Goal: Task Accomplishment & Management: Manage account settings

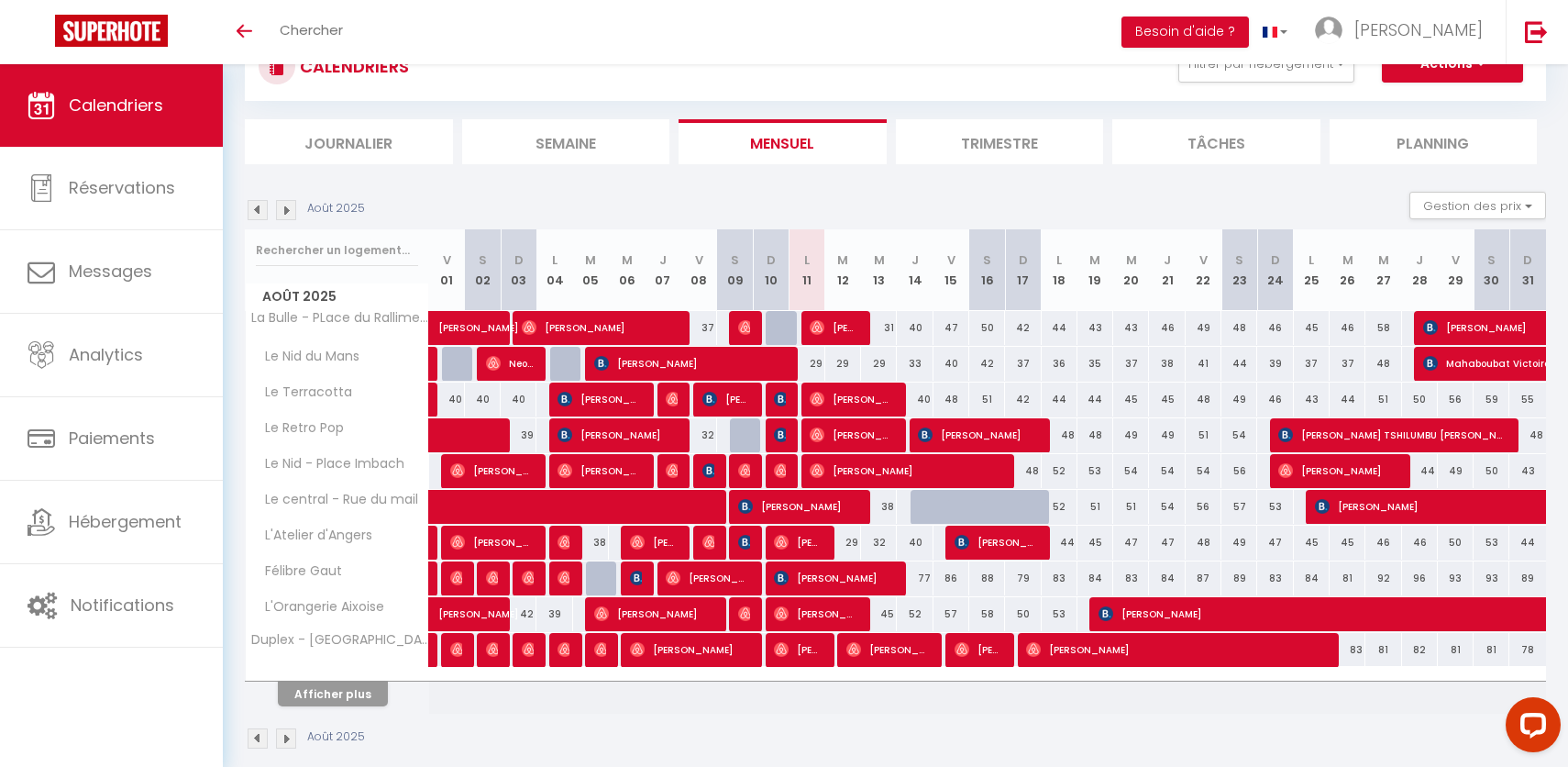
click at [260, 199] on img at bounding box center [257, 210] width 21 height 21
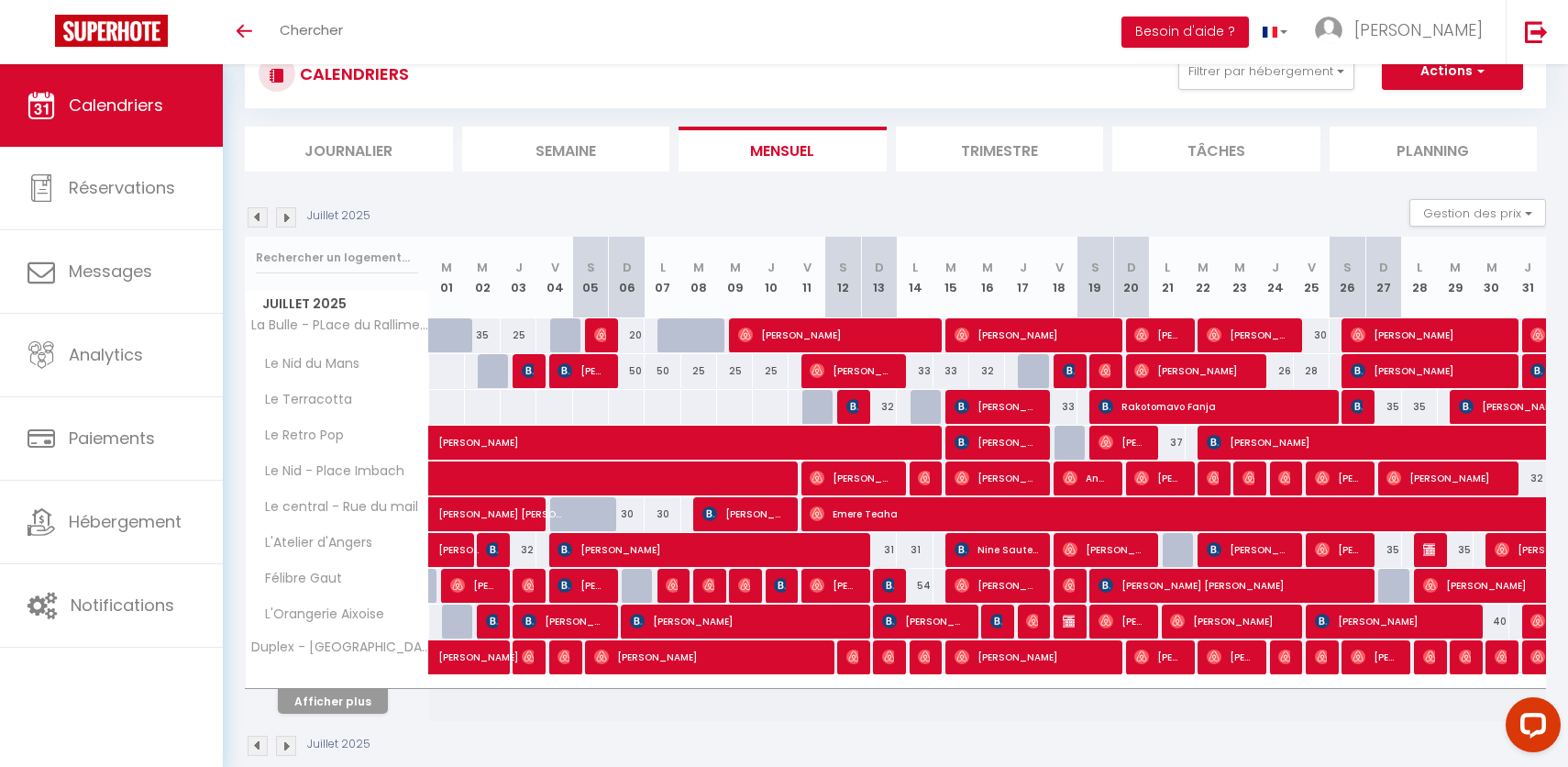
scroll to position [71, 0]
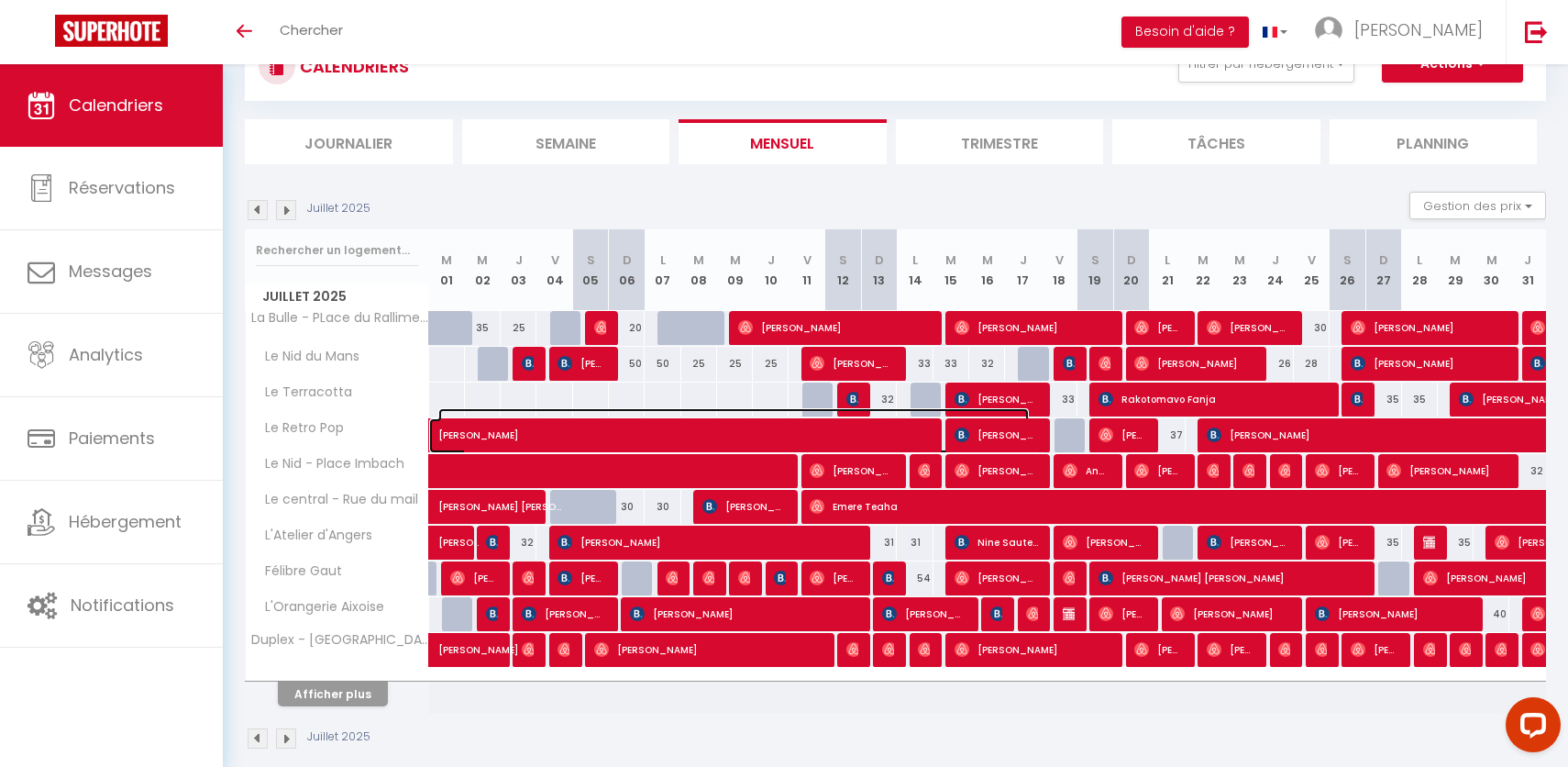
click at [645, 425] on span "Pierre Wang" at bounding box center [733, 425] width 591 height 35
select select "OK"
select select "0"
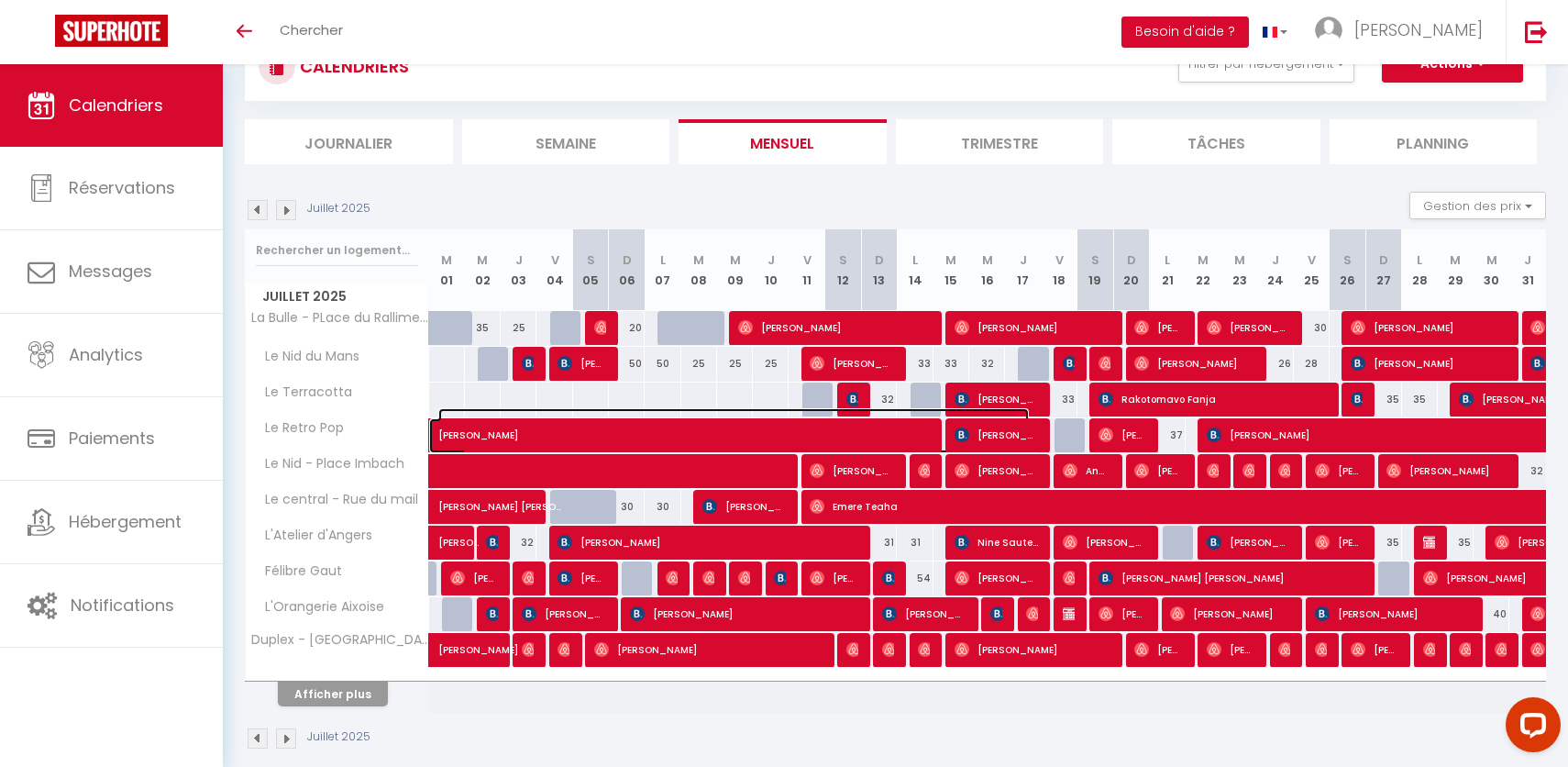
select select "1"
select select
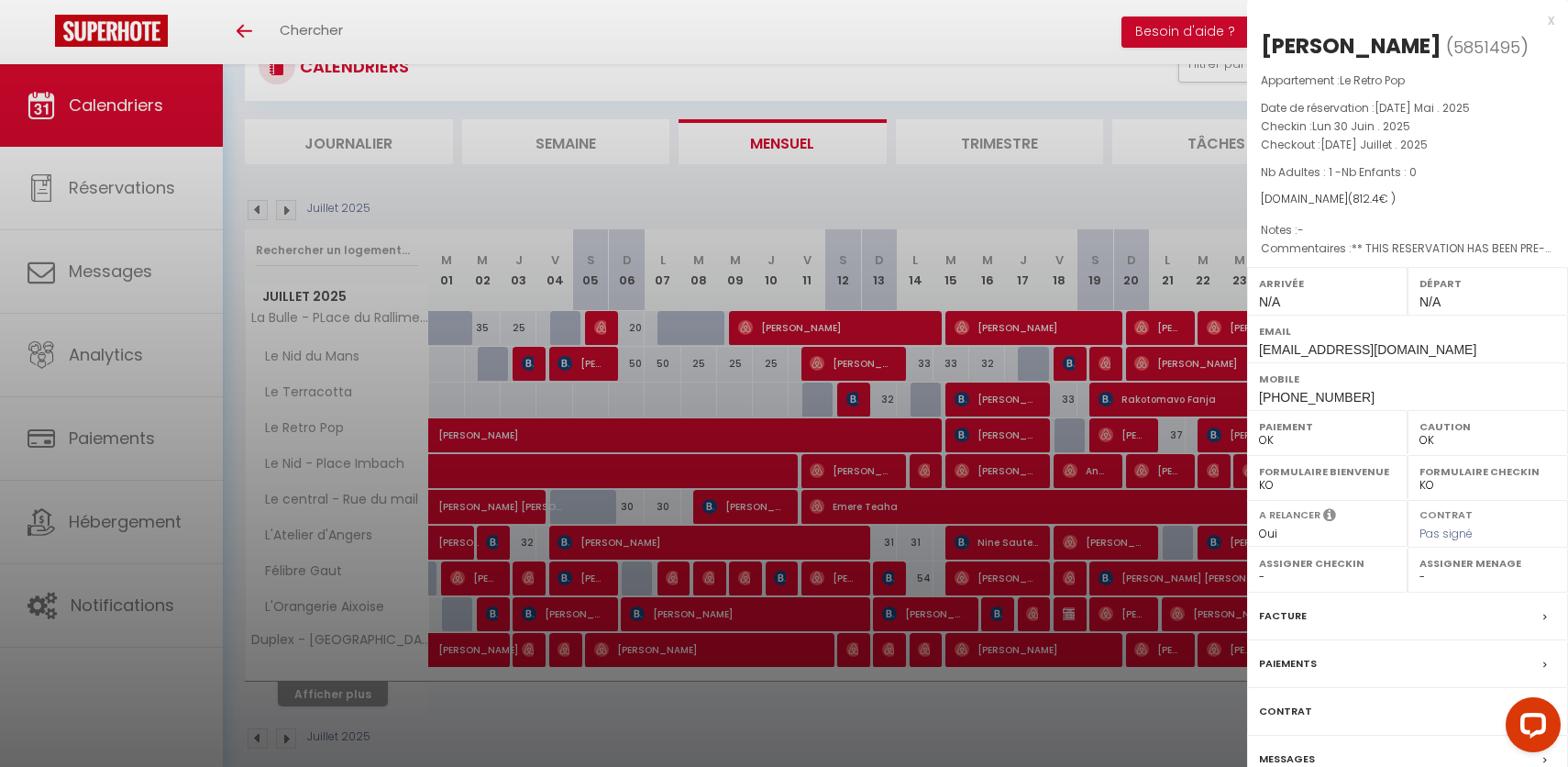
click at [644, 425] on div at bounding box center [784, 383] width 1568 height 767
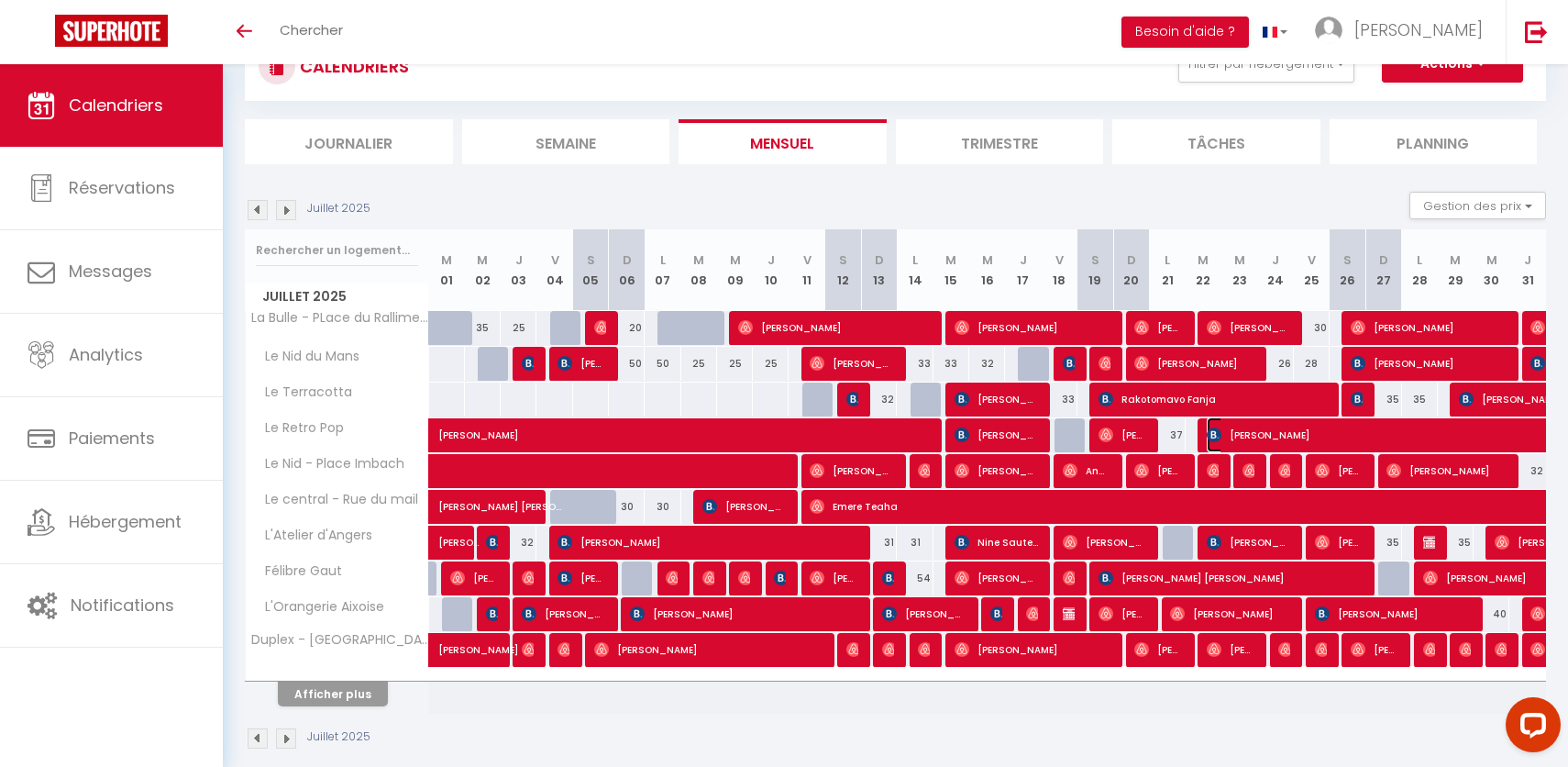
click at [1304, 432] on span "Xianyong Cao" at bounding box center [1459, 435] width 506 height 35
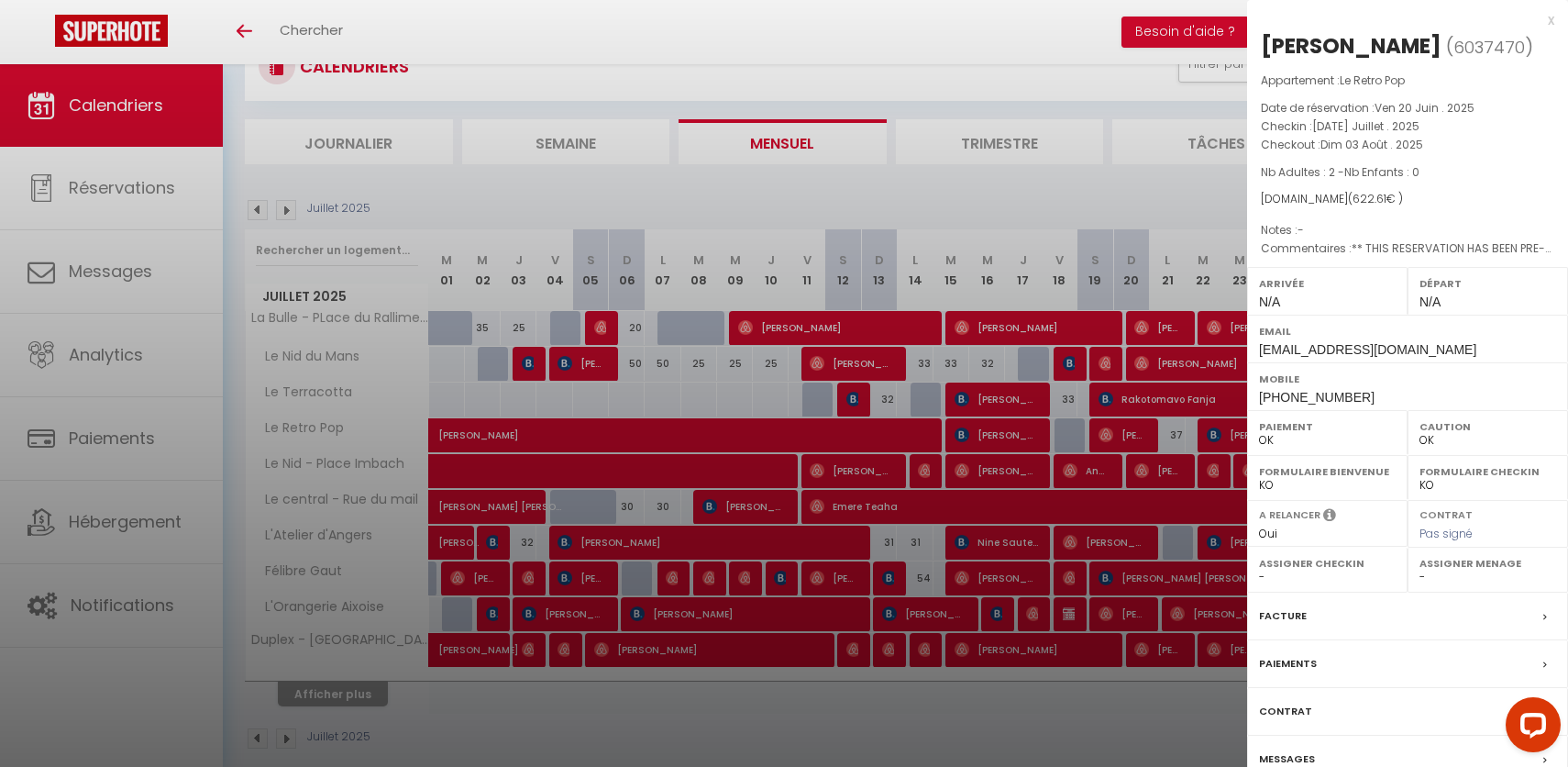
click at [234, 145] on div at bounding box center [784, 383] width 1568 height 767
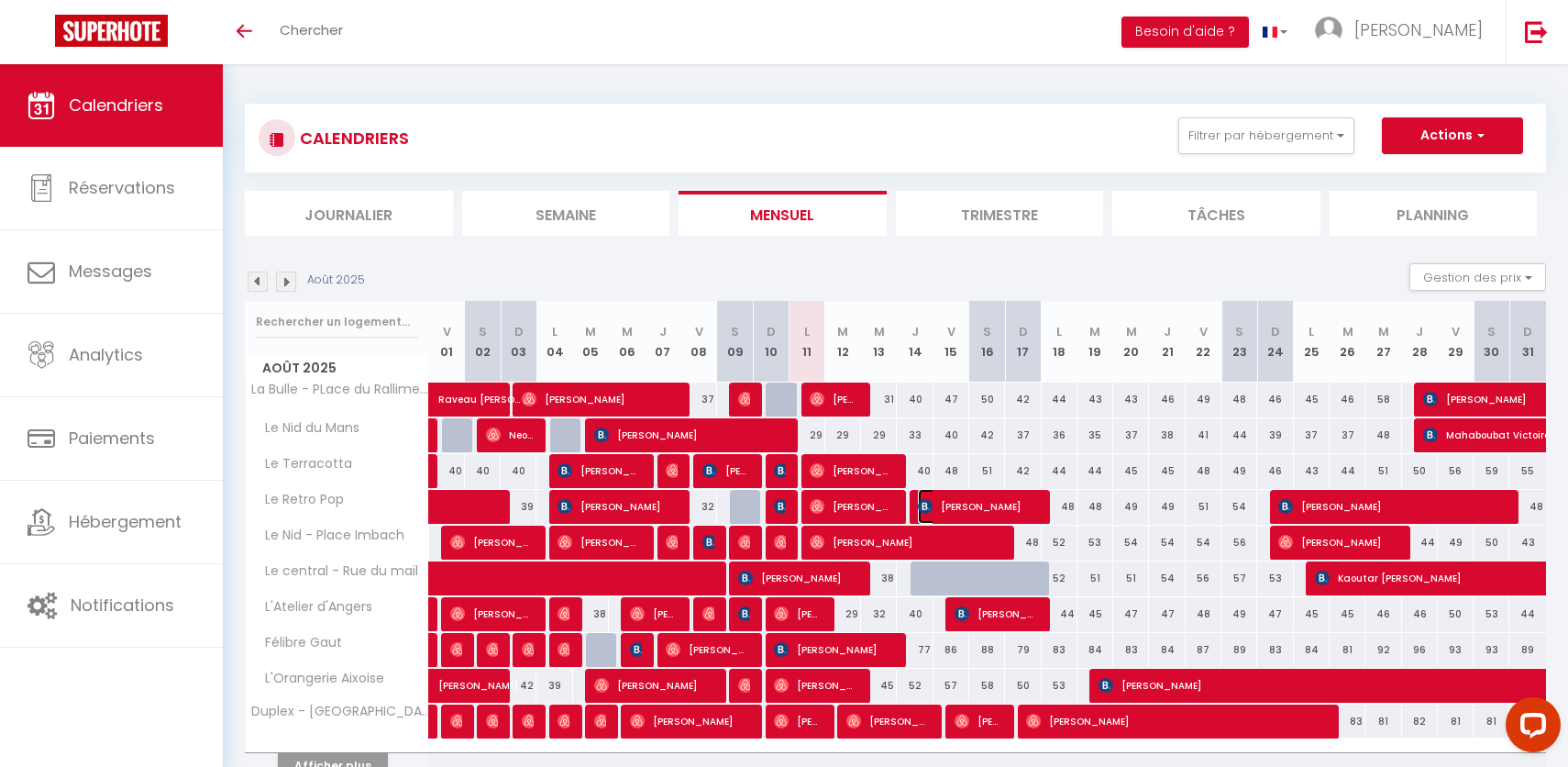
click at [1001, 509] on span "[PERSON_NAME]" at bounding box center [976, 506] width 119 height 35
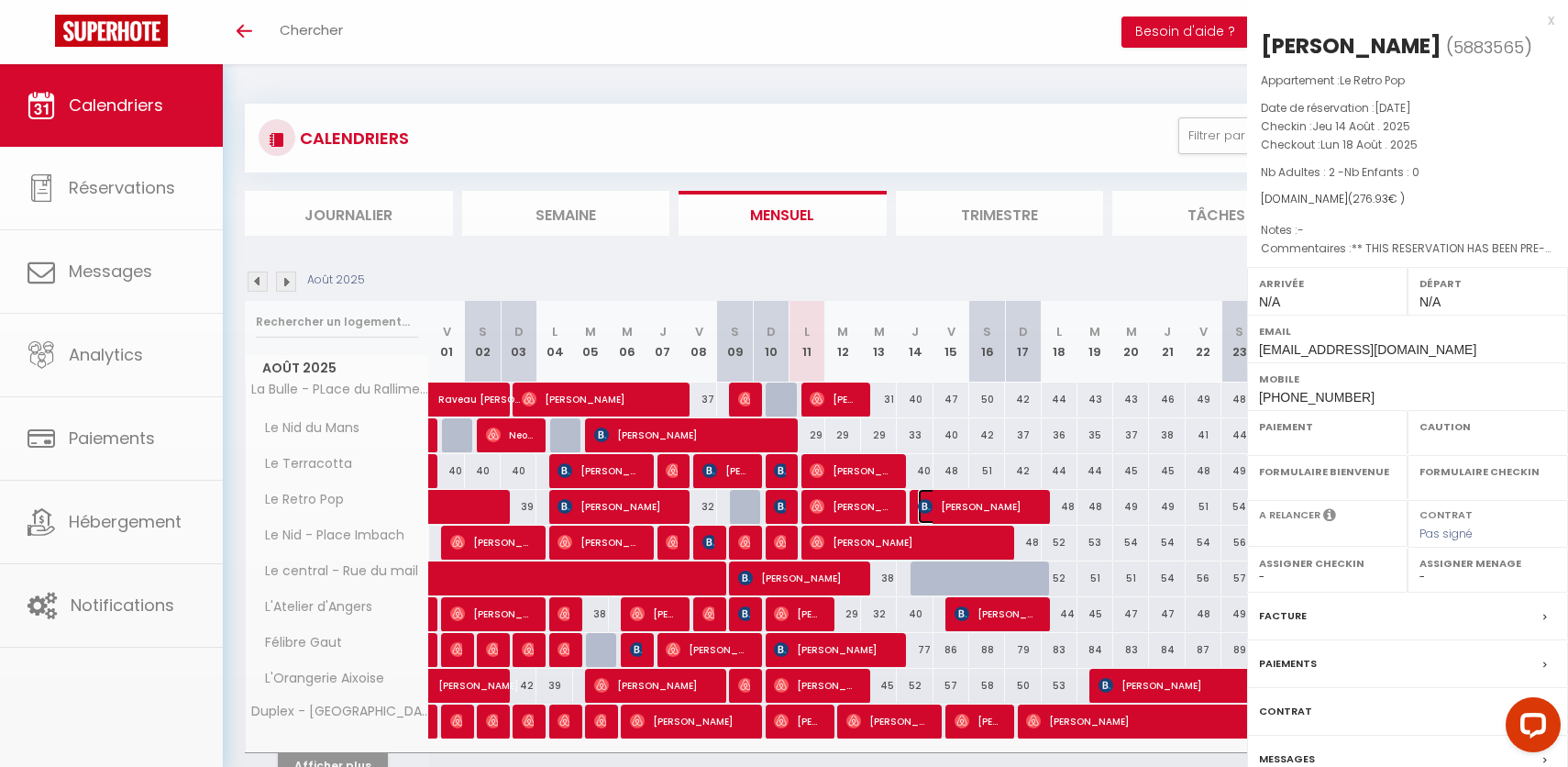
select select "OK"
select select "KO"
select select "0"
select select "1"
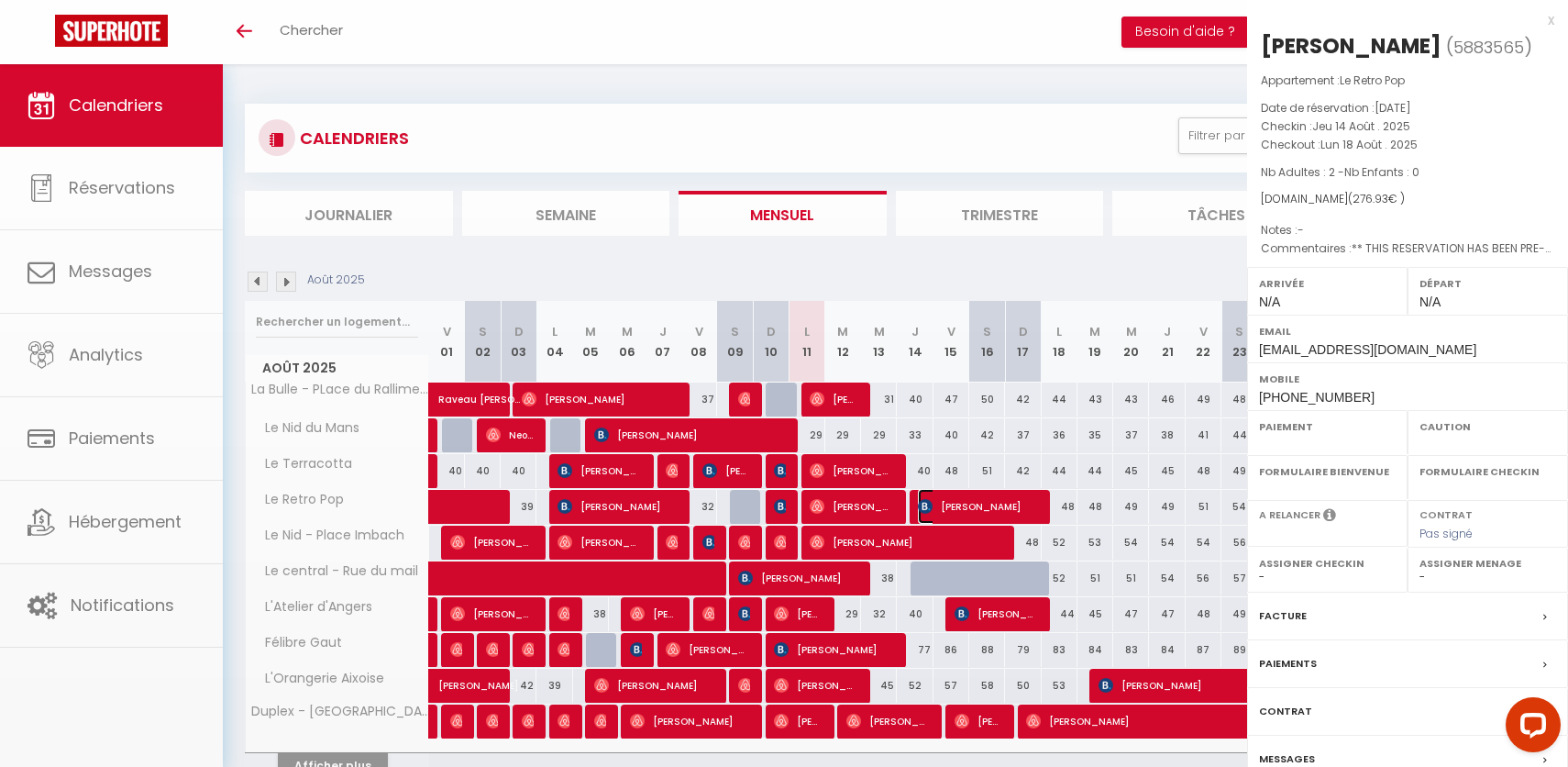
select select
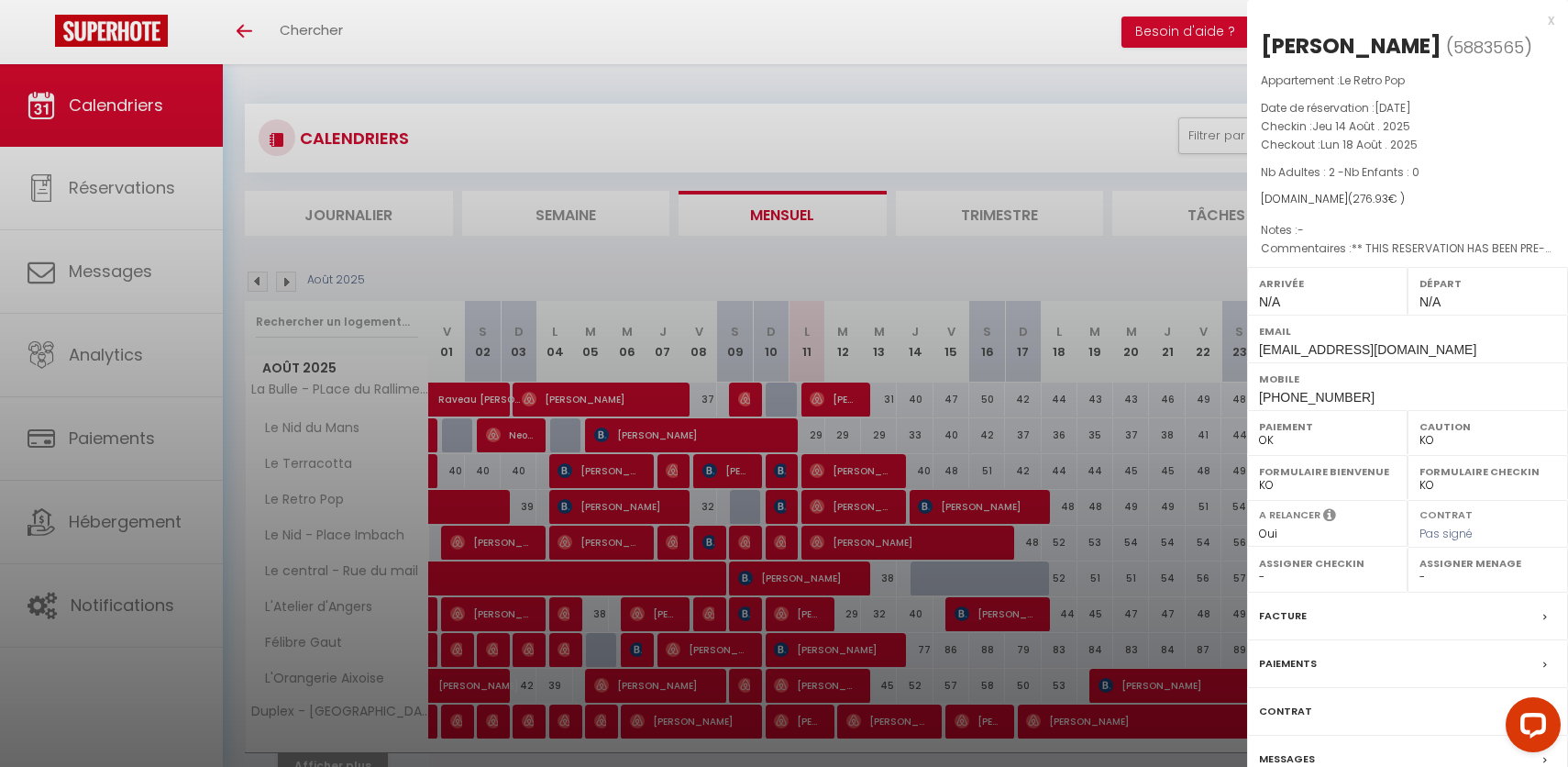
click at [1132, 554] on div at bounding box center [784, 383] width 1568 height 767
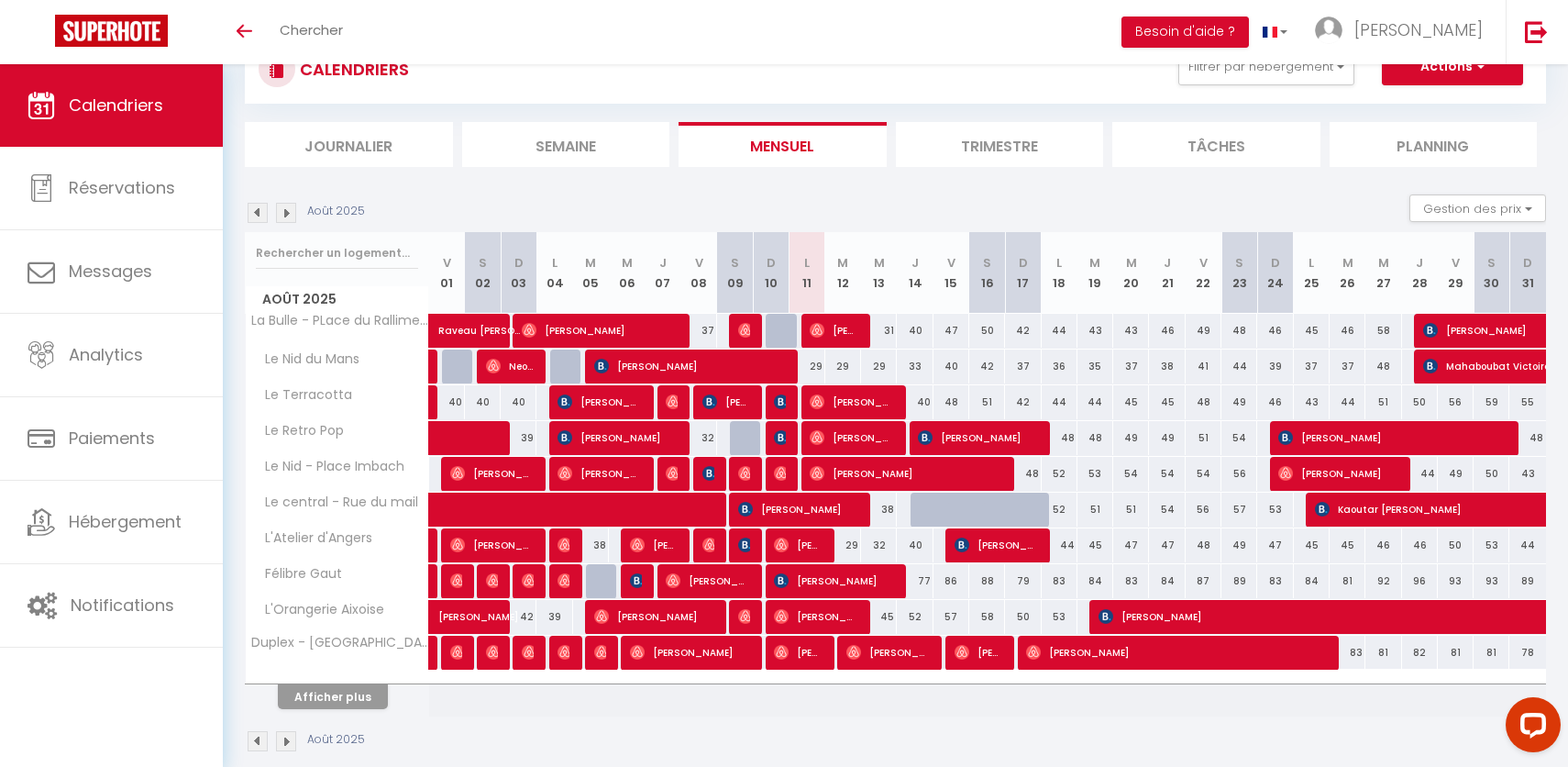
scroll to position [94, 0]
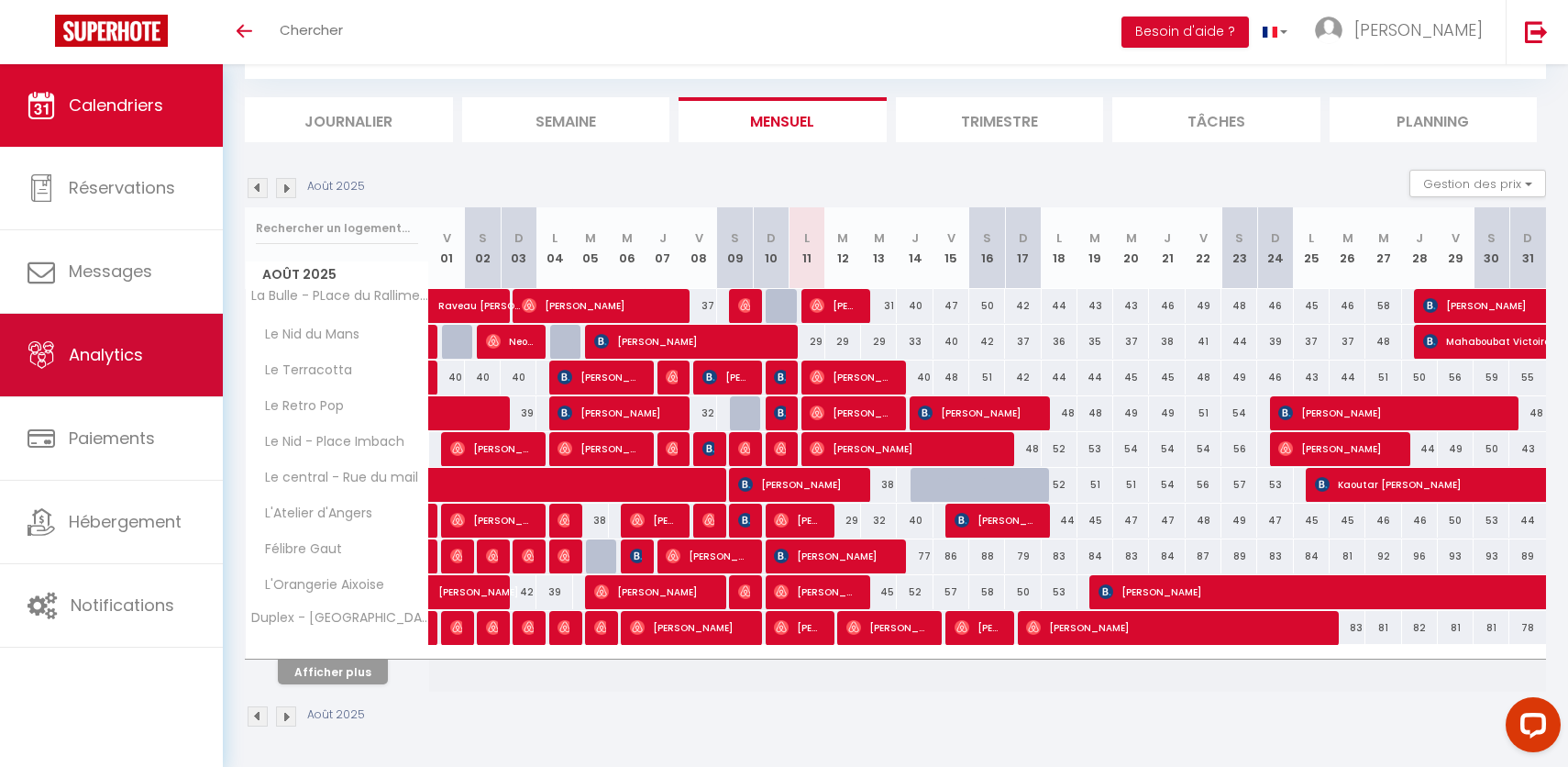
click at [36, 391] on link "Analytics" at bounding box center [111, 355] width 223 height 82
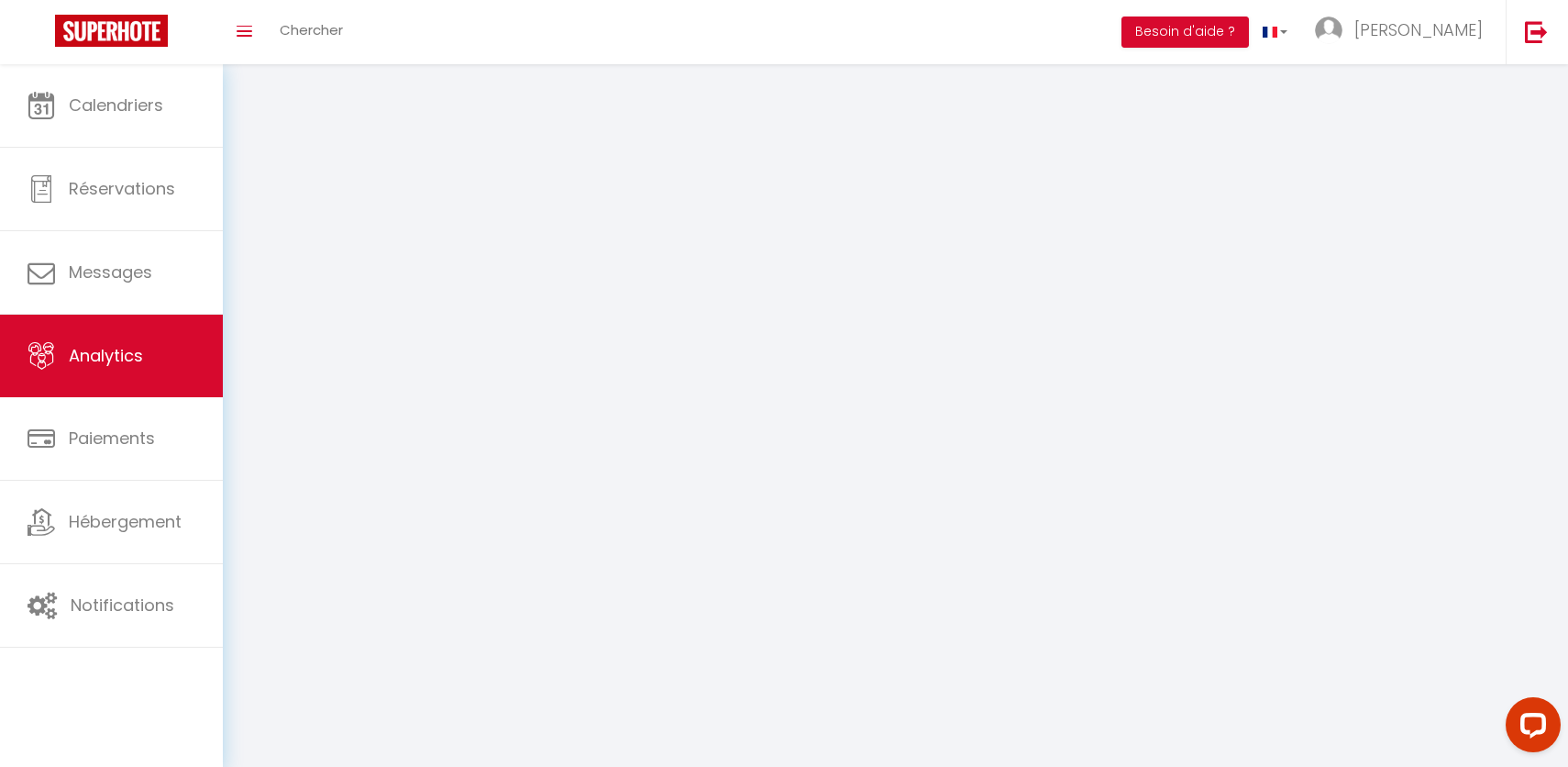
select select "2025"
select select "8"
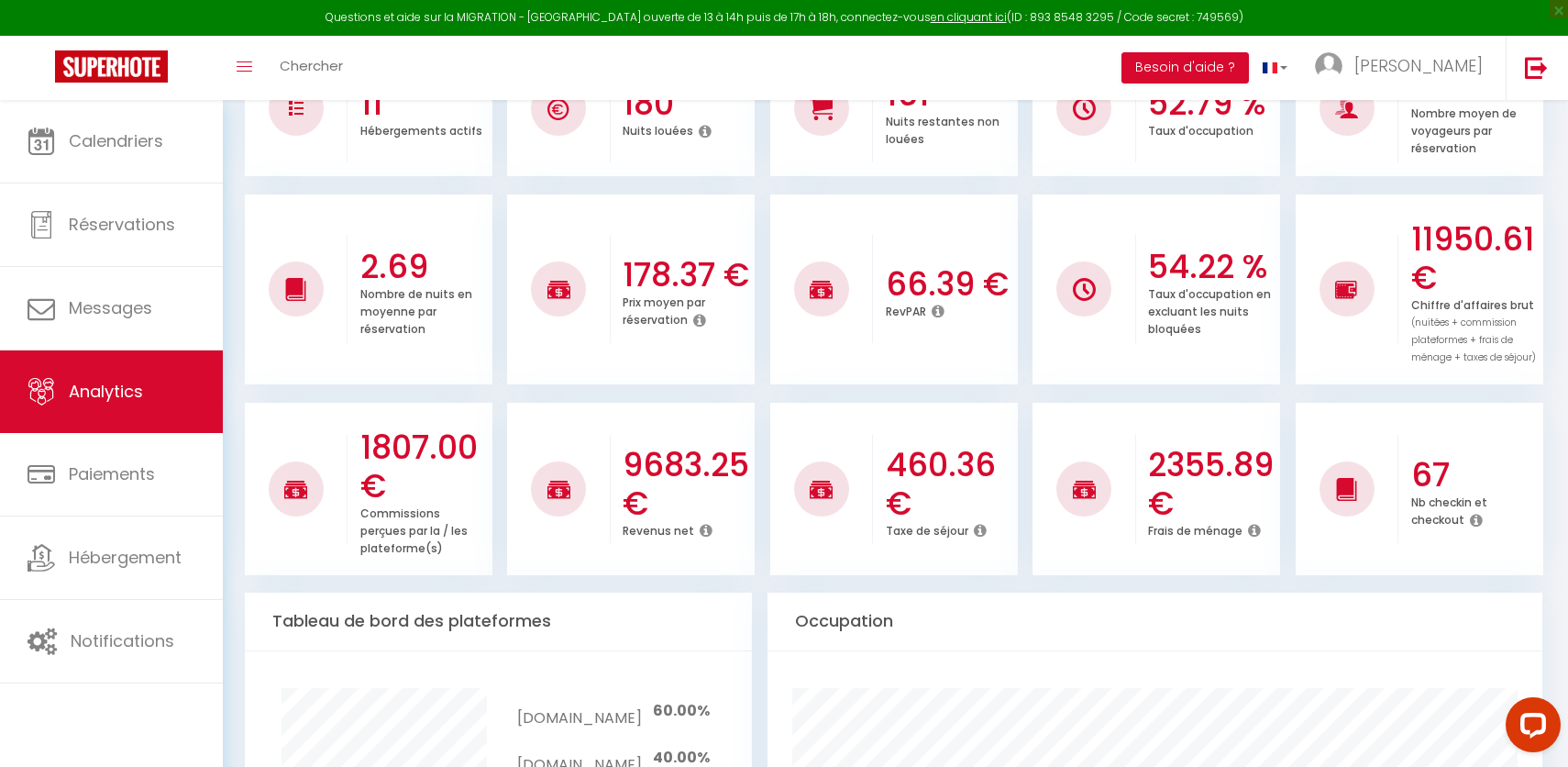
scroll to position [436, 0]
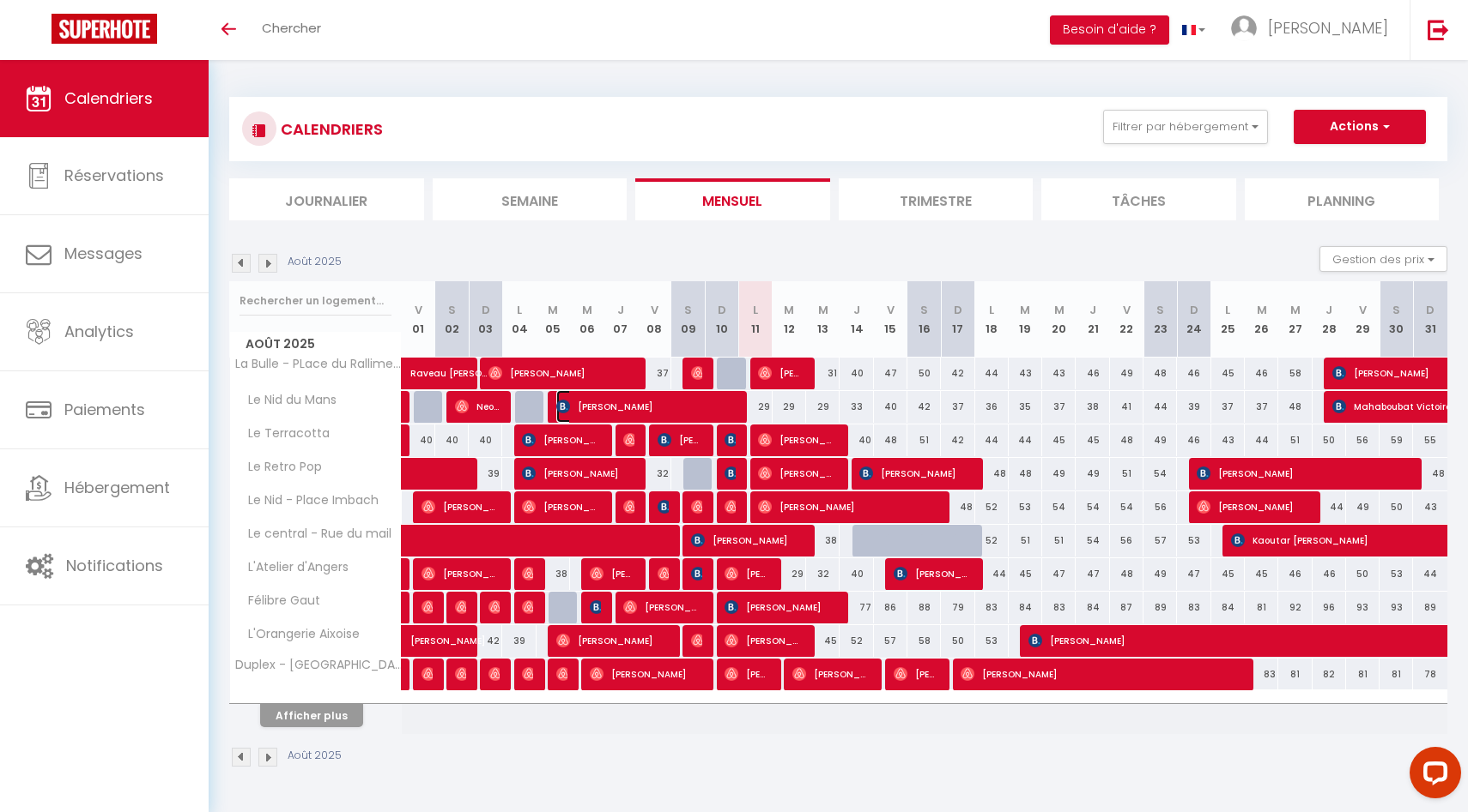
click at [675, 406] on span "[PERSON_NAME]" at bounding box center [646, 406] width 179 height 32
select select "OK"
select select "0"
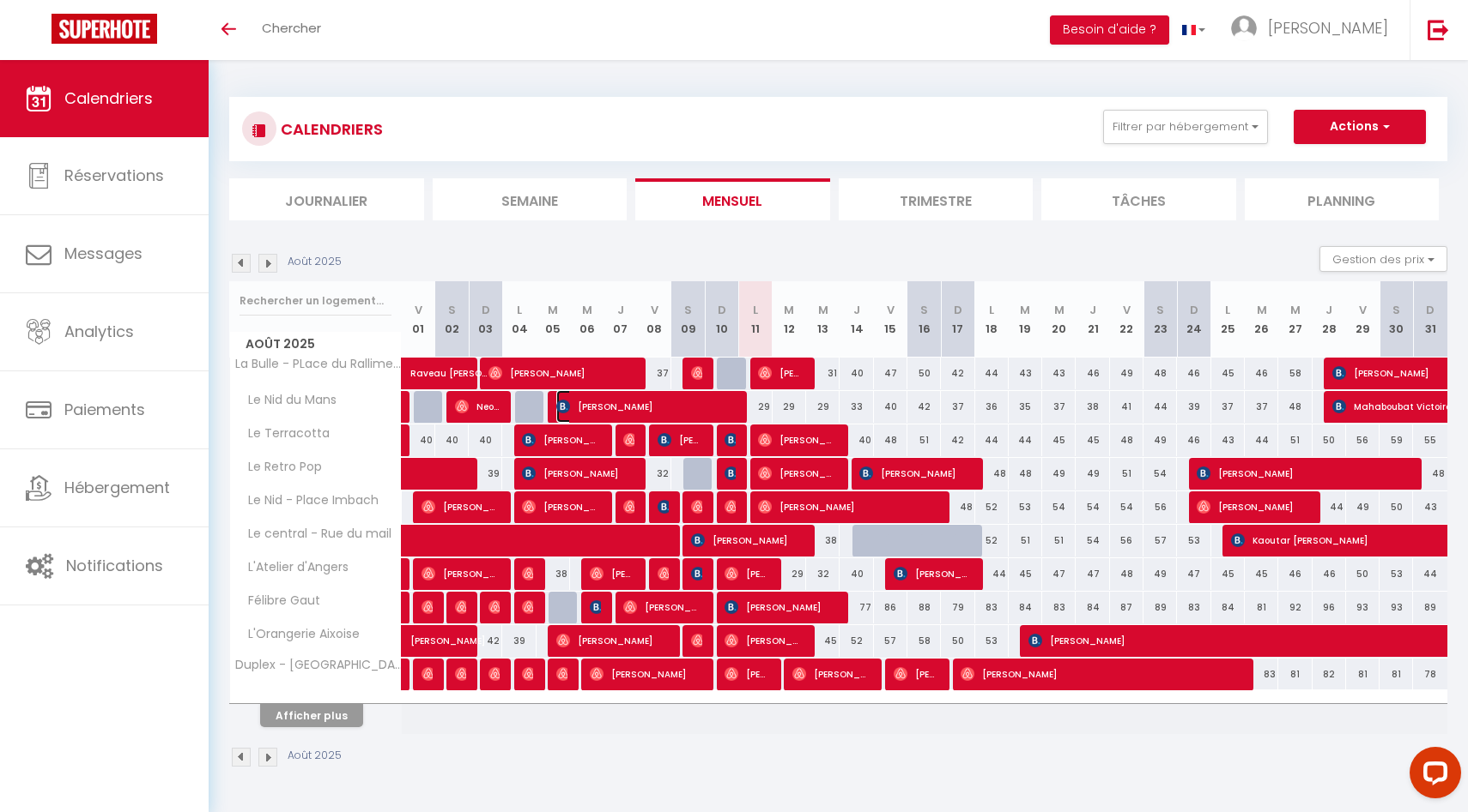
select select "1"
select select
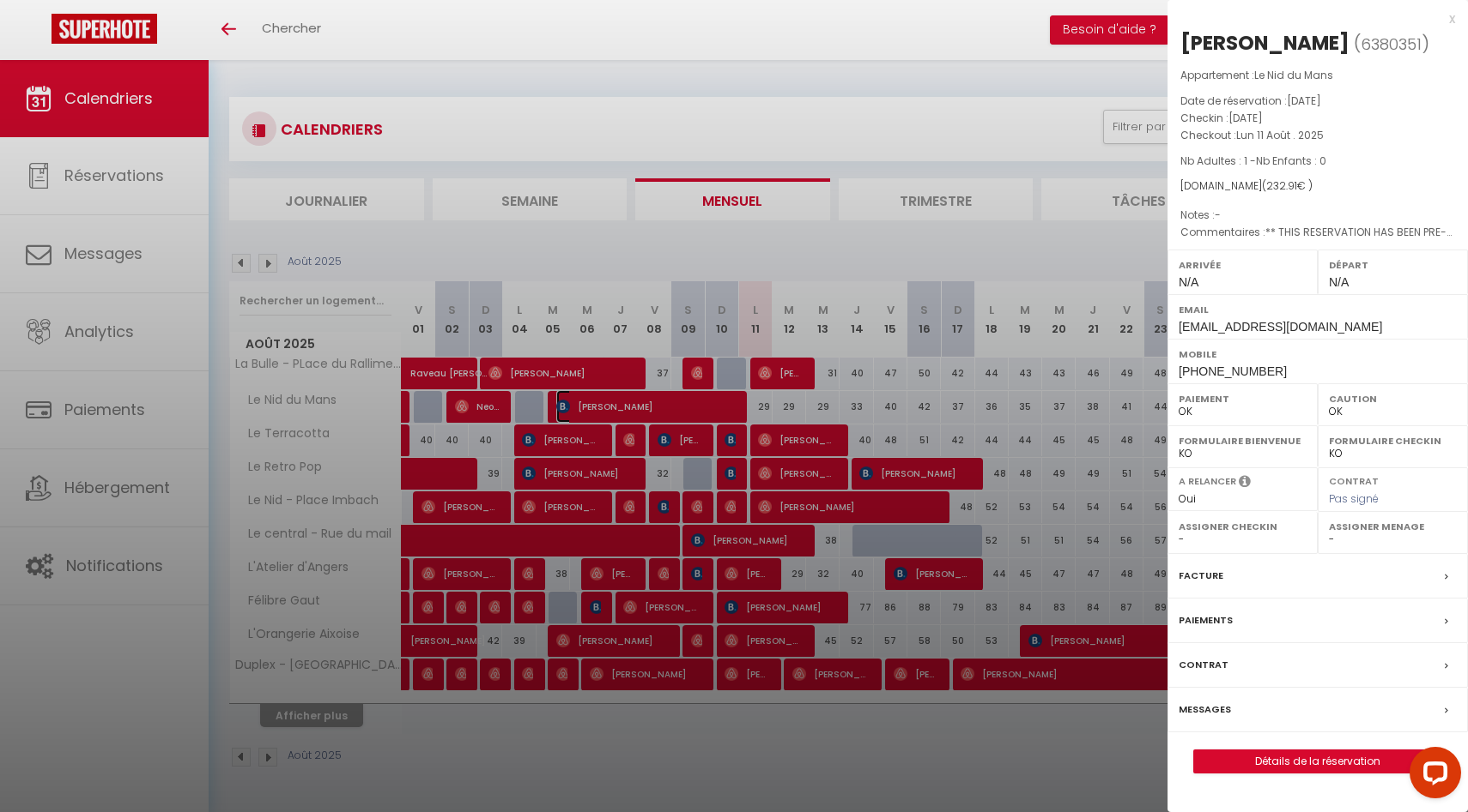
select select "39136"
click at [783, 392] on div at bounding box center [734, 406] width 1468 height 812
